Goal: Information Seeking & Learning: Learn about a topic

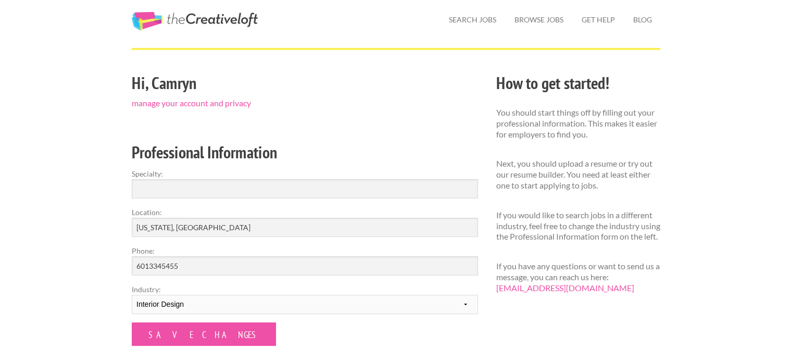
scroll to position [31, 0]
click at [482, 27] on link "Search Jobs" at bounding box center [473, 19] width 64 height 24
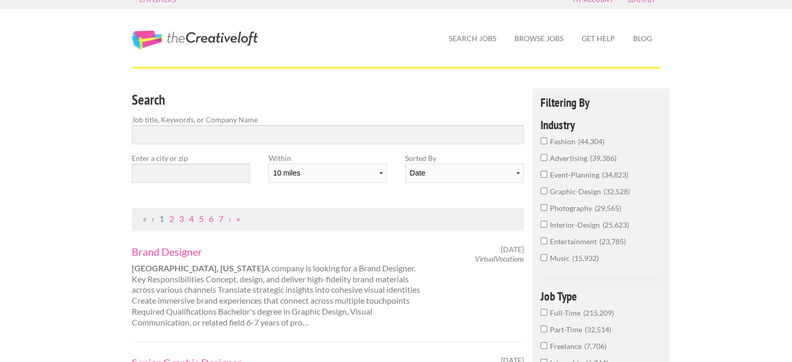
scroll to position [24, 0]
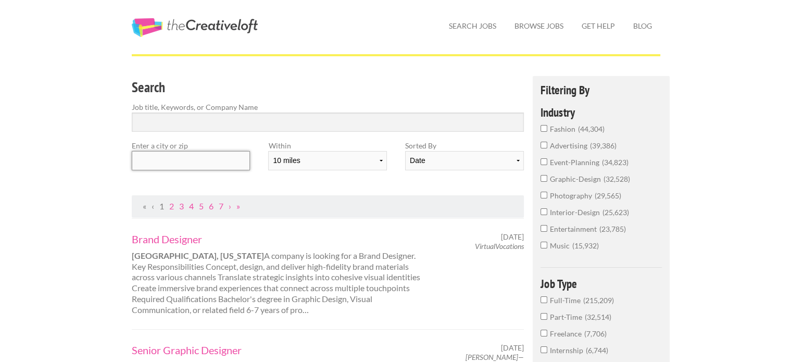
click at [195, 162] on input "text" at bounding box center [191, 160] width 118 height 19
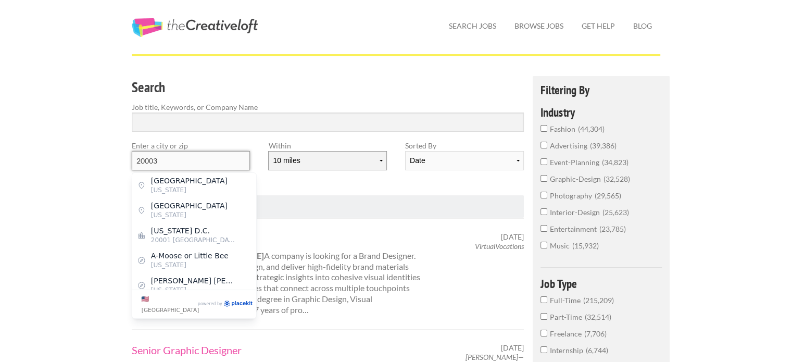
type input "20003"
click at [287, 165] on select "10 miles 20 miles 50 miles 100 miles 200 miles 300 miles 400 miles 500 miles" at bounding box center [327, 160] width 118 height 19
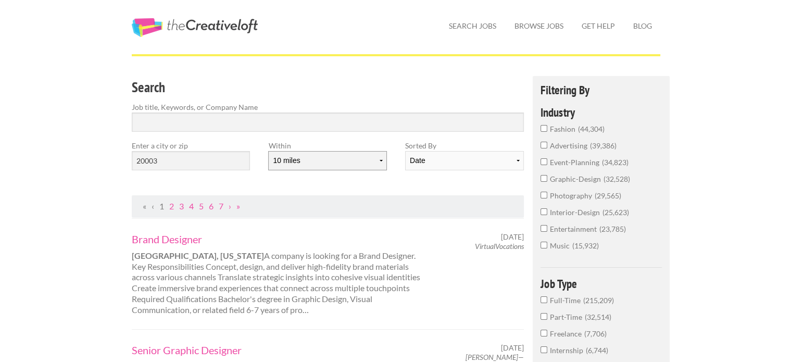
select select "20"
click at [268, 151] on select "10 miles 20 miles 50 miles 100 miles 200 miles 300 miles 400 miles 500 miles" at bounding box center [327, 160] width 118 height 19
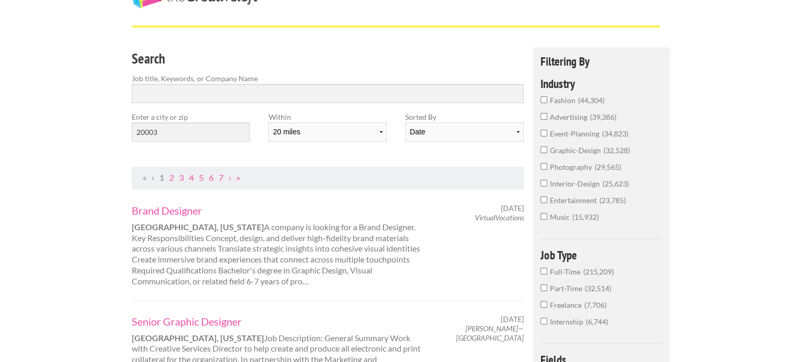
scroll to position [35, 0]
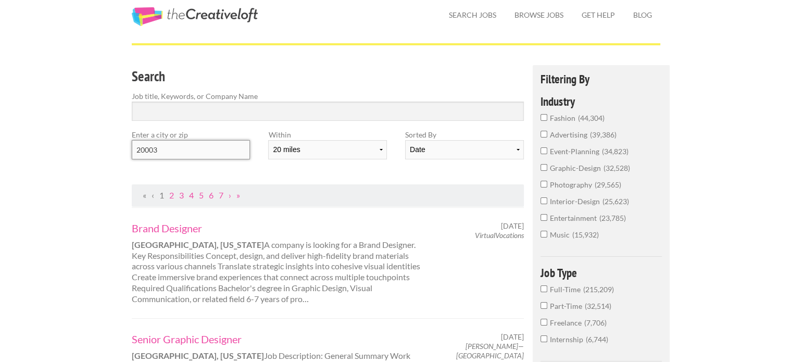
click at [219, 156] on input "20003" at bounding box center [191, 149] width 118 height 19
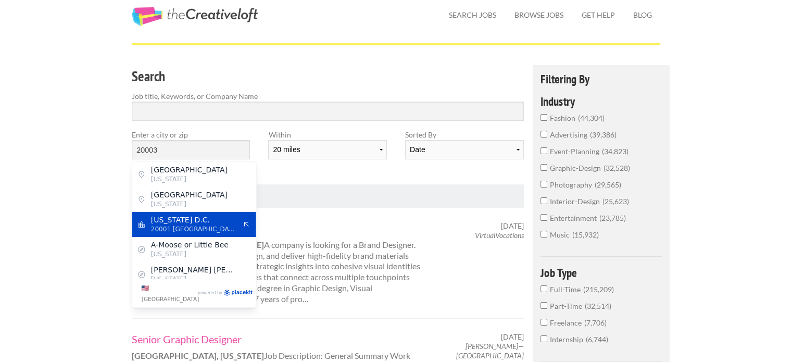
click at [212, 226] on span "20001 United States of America" at bounding box center [193, 228] width 85 height 9
type input "Washington D.C."
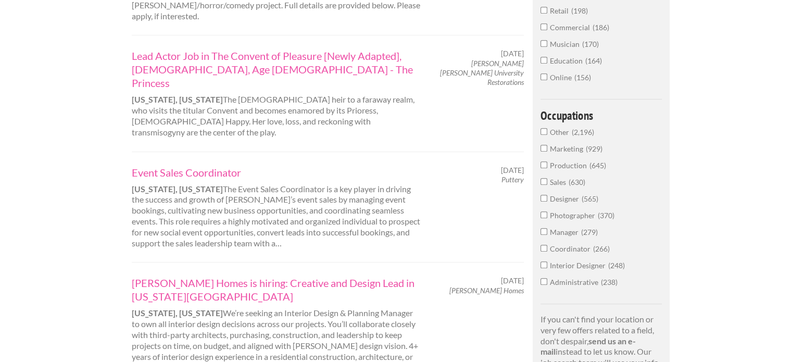
scroll to position [503, 0]
click at [558, 262] on span "Interior Designer" at bounding box center [579, 264] width 58 height 9
click at [547, 262] on input "Interior Designer 248" at bounding box center [544, 263] width 7 height 7
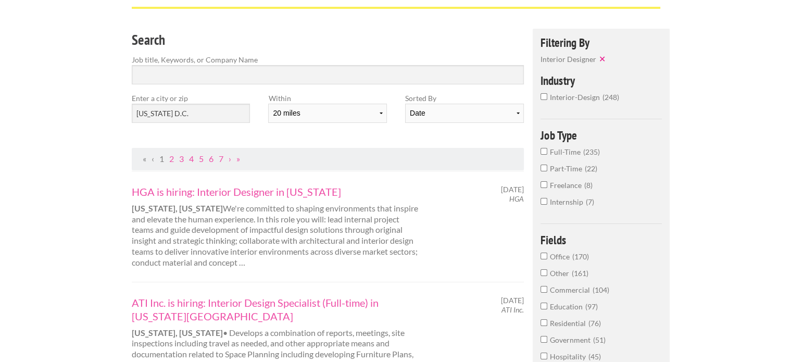
scroll to position [73, 0]
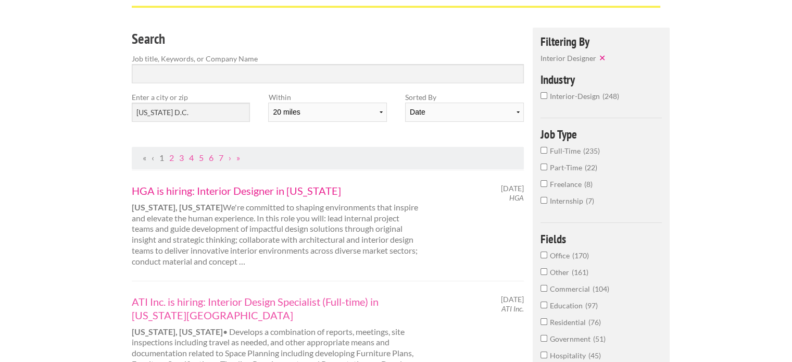
click at [337, 187] on link "HGA is hiring: Interior Designer in Washington" at bounding box center [277, 191] width 290 height 14
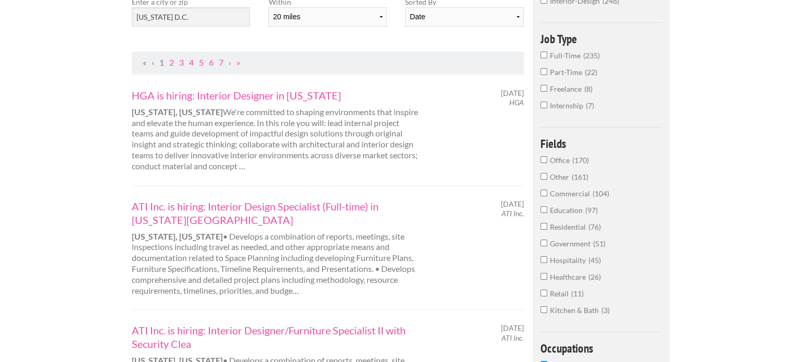
scroll to position [190, 0]
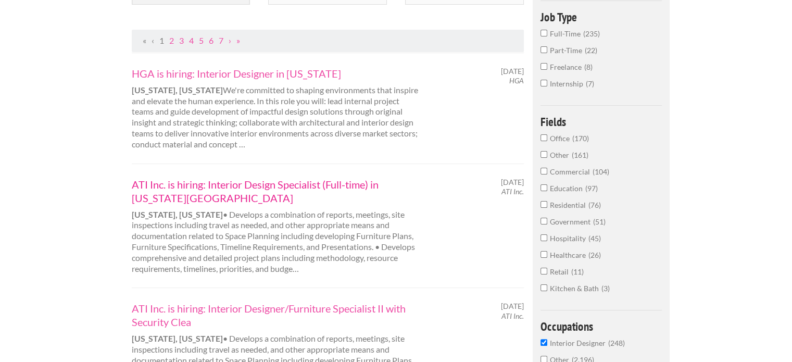
click at [287, 183] on link "ATI Inc. is hiring: Interior Design Specialist (Full-time) in Washington DC" at bounding box center [277, 191] width 290 height 27
click at [548, 51] on label "Part-Time 22" at bounding box center [601, 53] width 121 height 17
click at [547, 51] on input "Part-Time 22" at bounding box center [544, 49] width 7 height 7
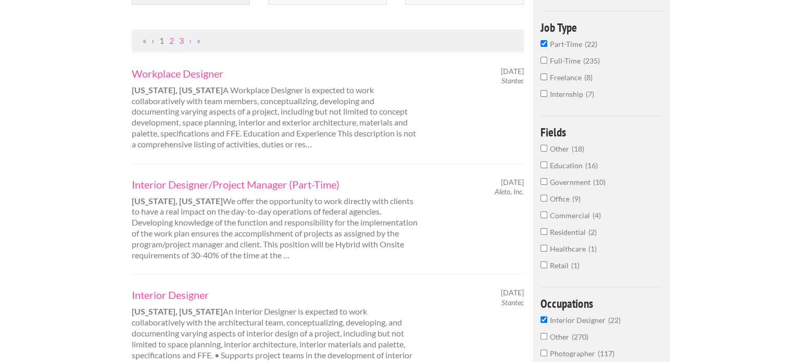
click at [543, 61] on input "Full-Time 235" at bounding box center [544, 60] width 7 height 7
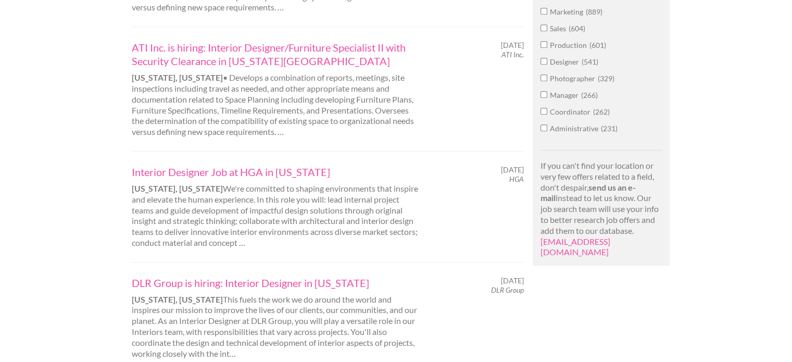
scroll to position [576, 0]
click at [306, 170] on link "Interior Designer Job at HGA in Washington" at bounding box center [277, 172] width 290 height 14
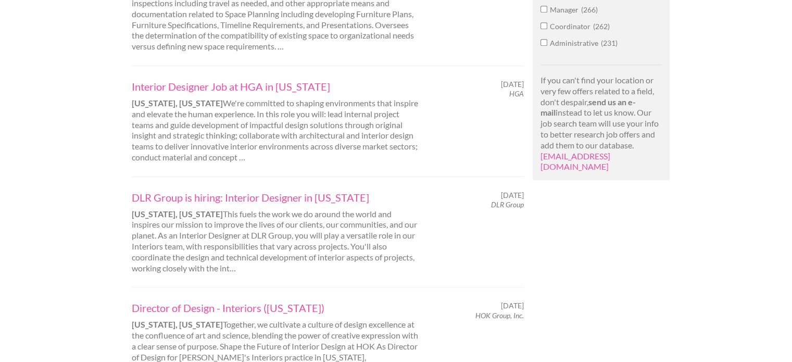
scroll to position [696, 0]
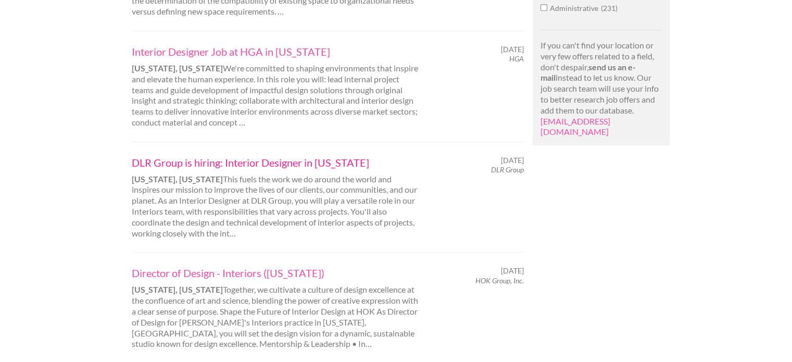
click at [294, 162] on link "DLR Group is hiring: Interior Designer in [US_STATE]" at bounding box center [277, 163] width 290 height 14
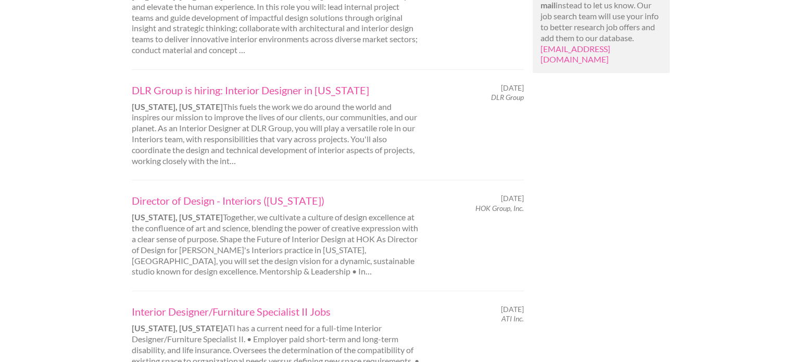
scroll to position [777, 0]
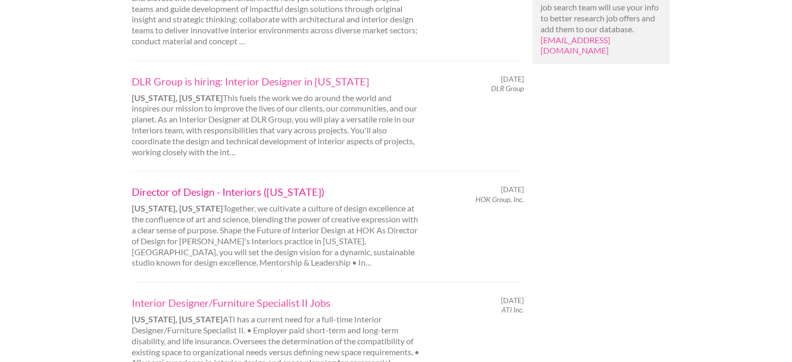
click at [271, 192] on link "Director of Design - Interiors (Washington)" at bounding box center [277, 192] width 290 height 14
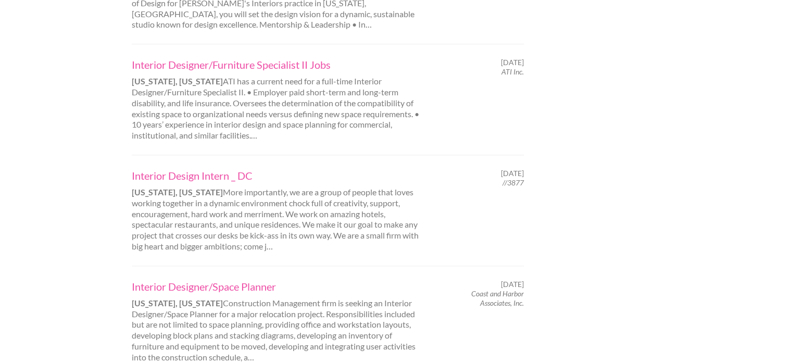
scroll to position [1027, 0]
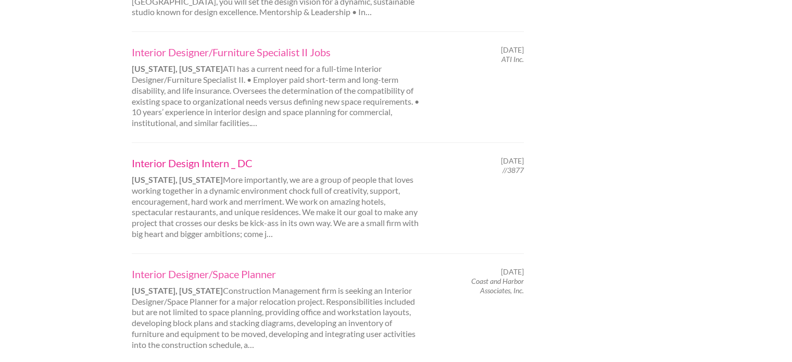
click at [241, 157] on link "Interior Design Intern _ DC" at bounding box center [277, 163] width 290 height 14
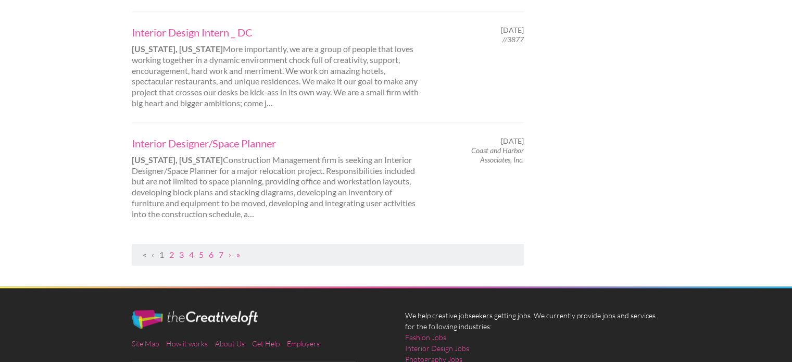
scroll to position [1162, 0]
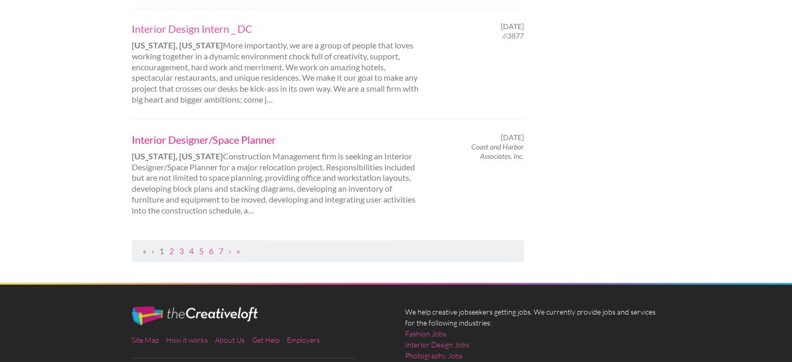
click at [227, 135] on link "Interior Designer/Space Planner" at bounding box center [277, 140] width 290 height 14
click at [170, 254] on link "2" at bounding box center [171, 251] width 5 height 10
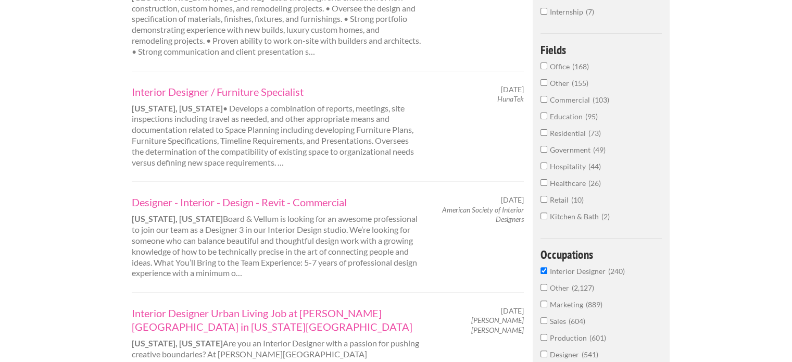
scroll to position [285, 0]
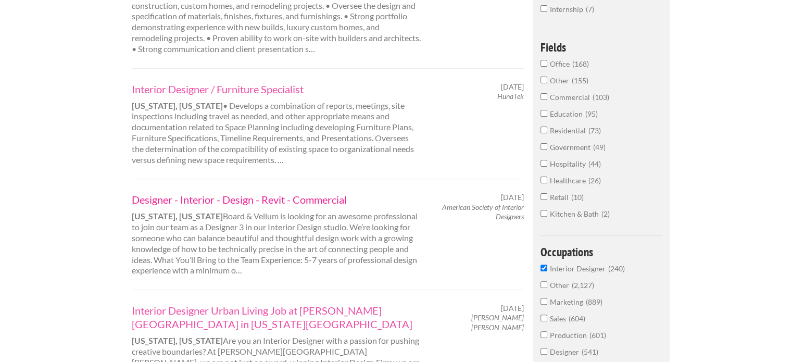
click at [153, 202] on link "Designer - Interior - Design - Revit - Commercial" at bounding box center [277, 200] width 290 height 14
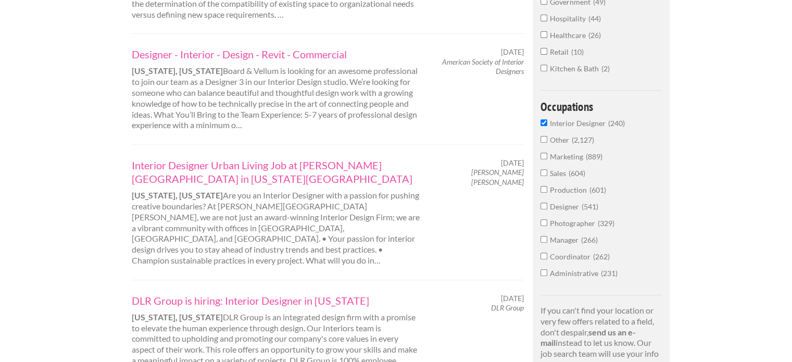
scroll to position [434, 0]
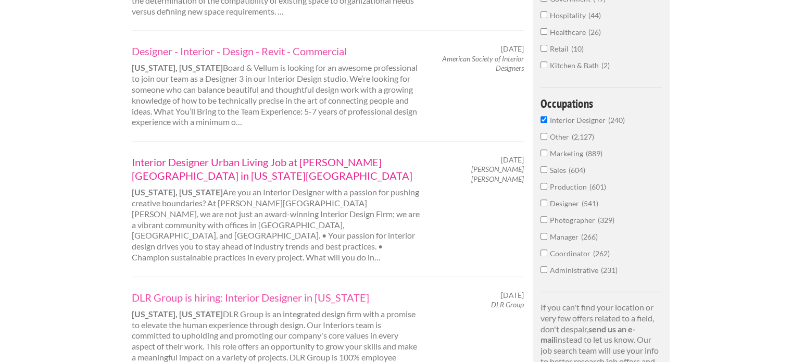
click at [196, 174] on link "Interior Designer Urban Living Job at Ankrom Moisan in Washington DC" at bounding box center [277, 168] width 290 height 27
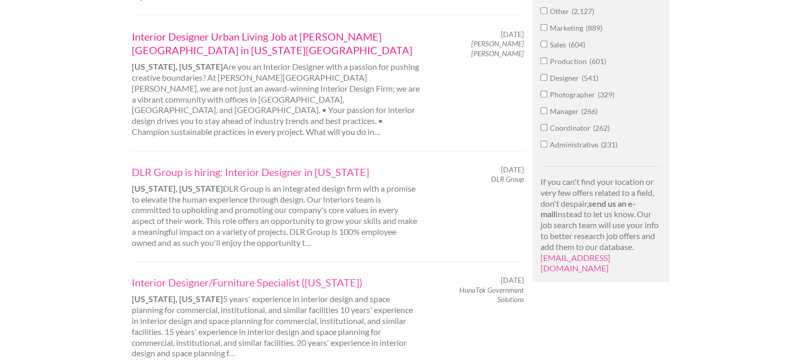
scroll to position [560, 0]
click at [231, 164] on link "DLR Group is hiring: Interior Designer in [US_STATE]" at bounding box center [277, 171] width 290 height 14
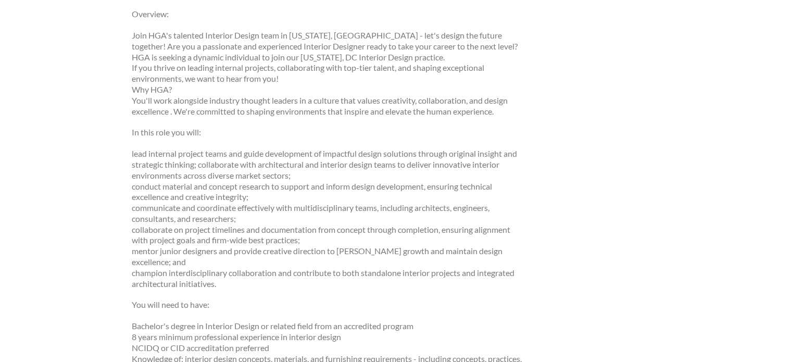
scroll to position [481, 0]
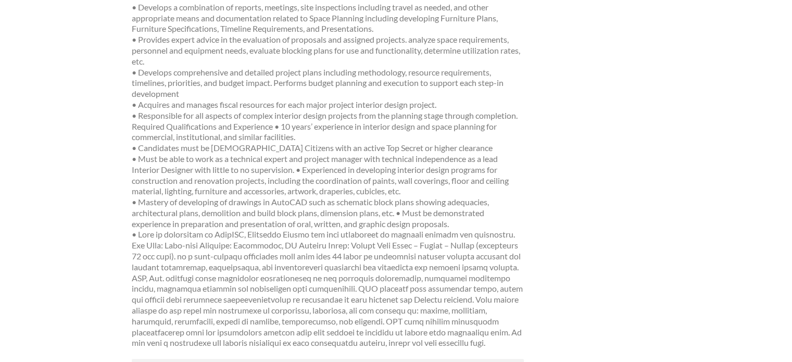
scroll to position [316, 0]
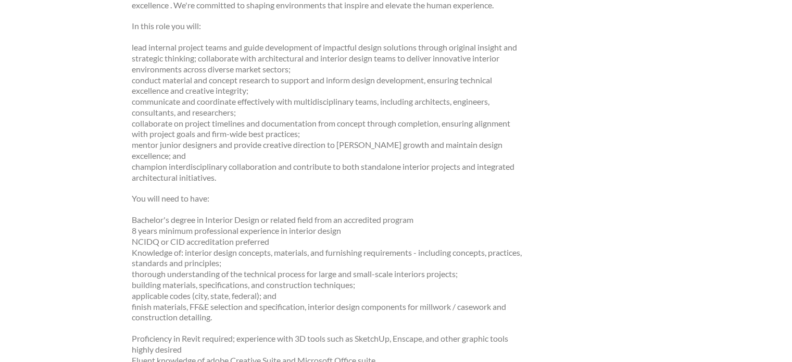
scroll to position [590, 0]
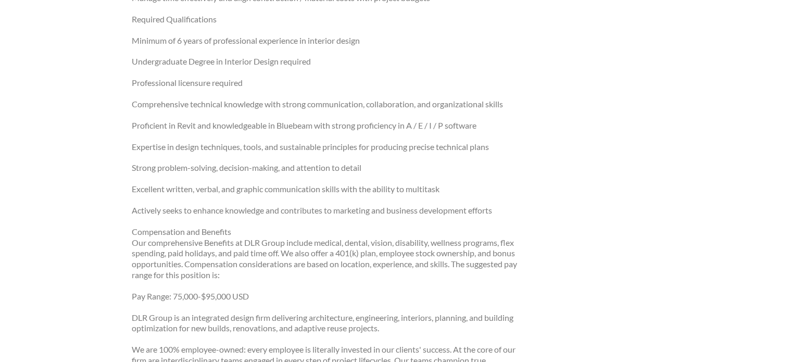
scroll to position [792, 0]
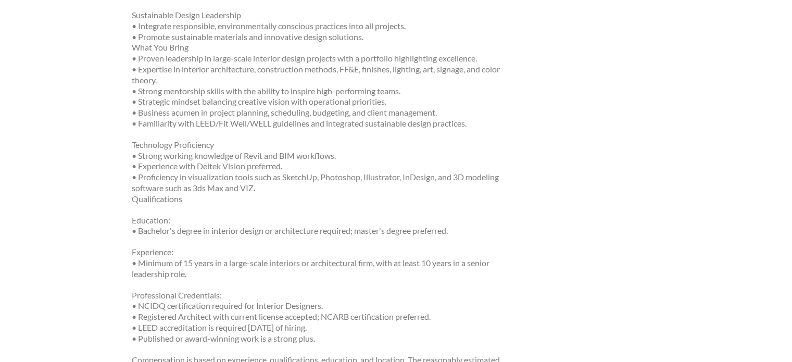
scroll to position [703, 0]
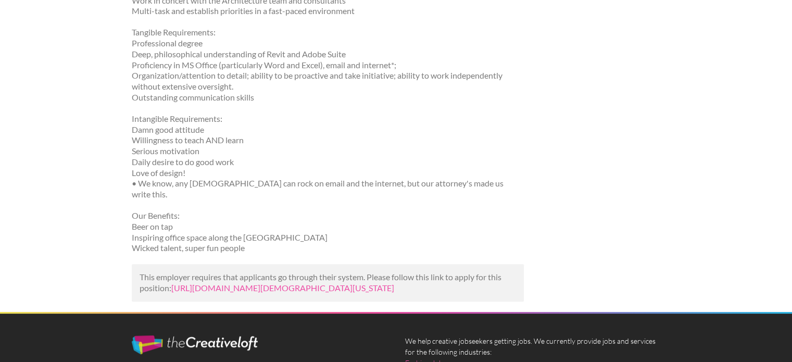
scroll to position [424, 0]
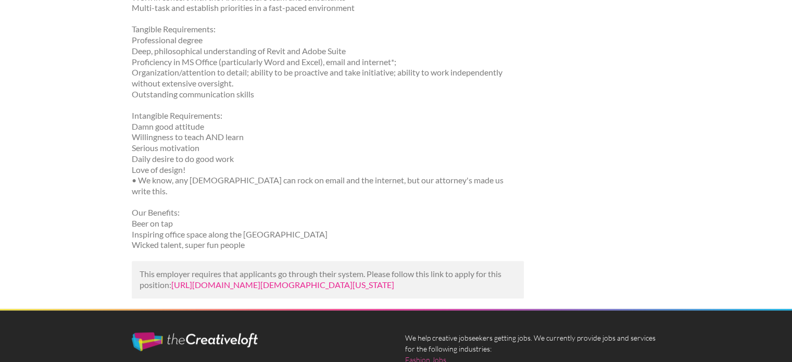
click at [296, 280] on link "[URL][DOMAIN_NAME][DEMOGRAPHIC_DATA][US_STATE]" at bounding box center [282, 285] width 223 height 10
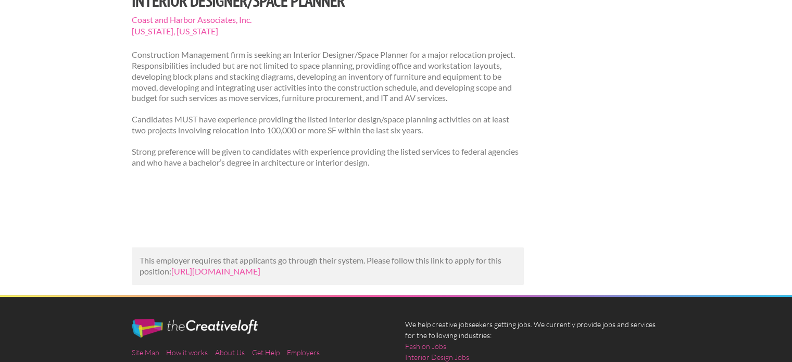
scroll to position [122, 0]
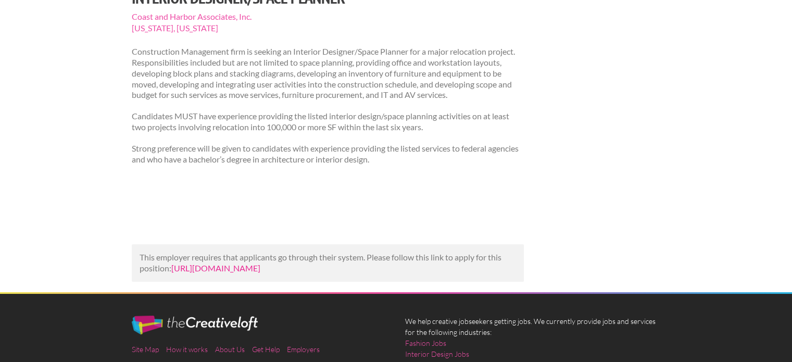
click at [209, 267] on link "https://cha.catsone.com/careers/2390-General/jobs/13839000-Interior-DesignerSpa…" at bounding box center [215, 268] width 89 height 10
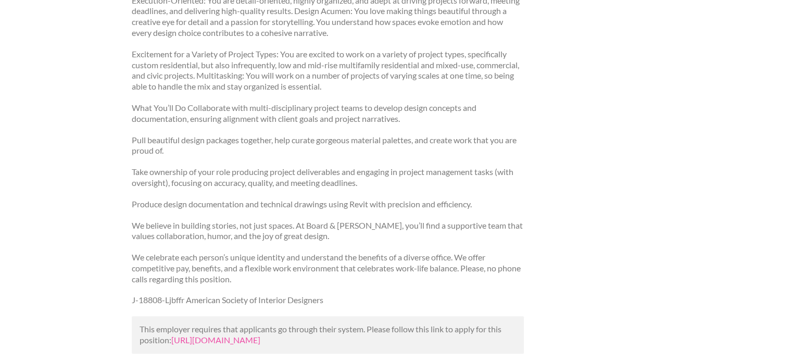
scroll to position [368, 0]
click at [226, 334] on link "https://jooble.org/rjdp/-5025981083801212025?utm_campaign=google_jobs_apply&utm…" at bounding box center [215, 339] width 89 height 10
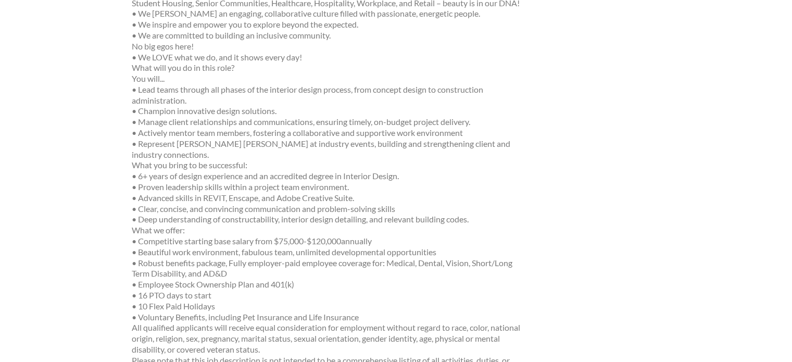
scroll to position [621, 0]
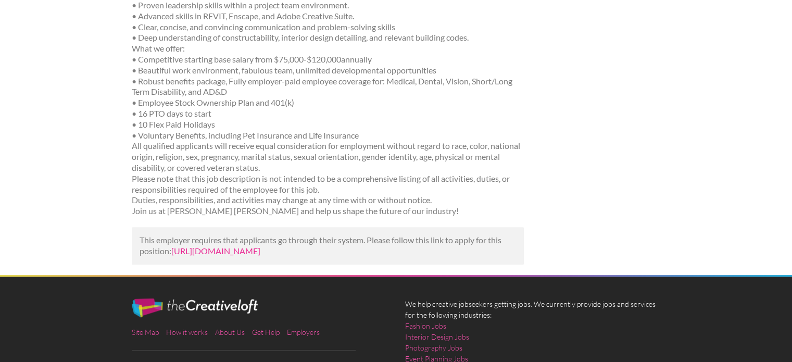
click at [202, 246] on link "[URL][DOMAIN_NAME]" at bounding box center [215, 251] width 89 height 10
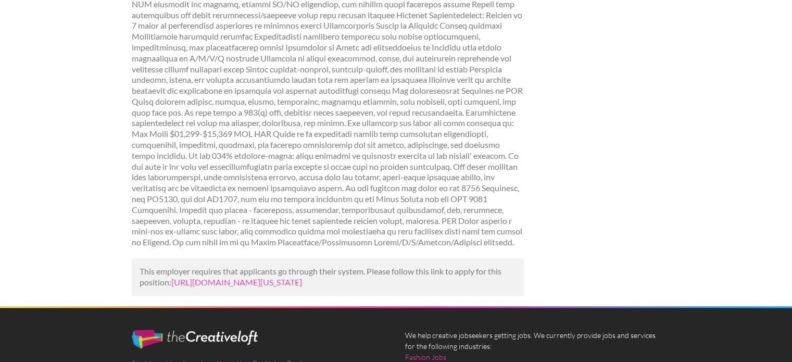
scroll to position [409, 0]
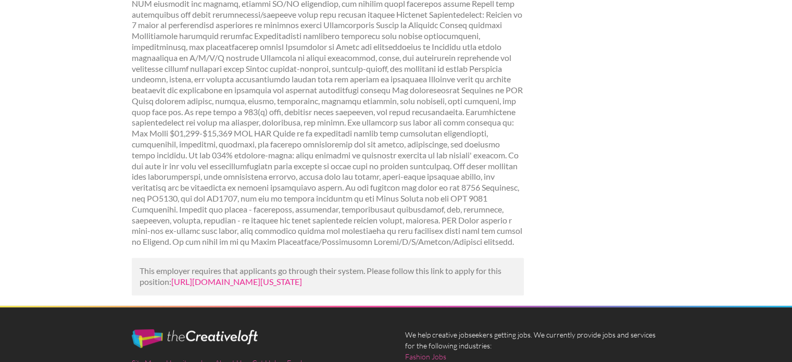
click at [245, 286] on link "[URL][DOMAIN_NAME][US_STATE]" at bounding box center [236, 282] width 131 height 10
